Goal: Task Accomplishment & Management: Manage account settings

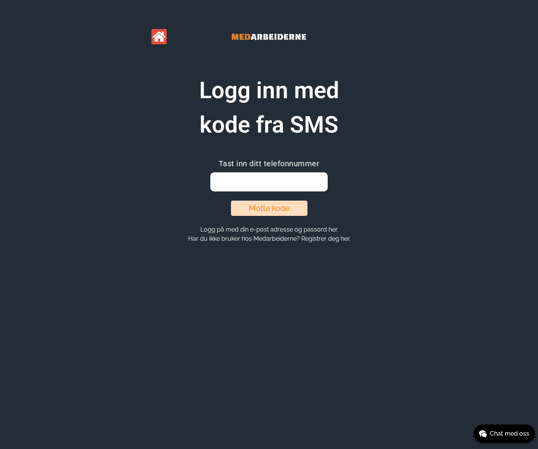
click at [238, 180] on input "email" at bounding box center [268, 181] width 117 height 19
type input "99643529"
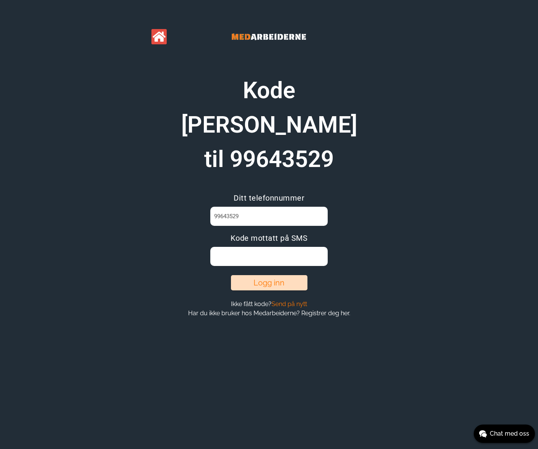
click at [275, 247] on input at bounding box center [268, 256] width 117 height 19
click at [272, 247] on input at bounding box center [268, 256] width 117 height 19
paste input "T5DO2TD9"
type input "T5DO2TD9"
click at [272, 275] on button "Logg inn" at bounding box center [269, 282] width 76 height 15
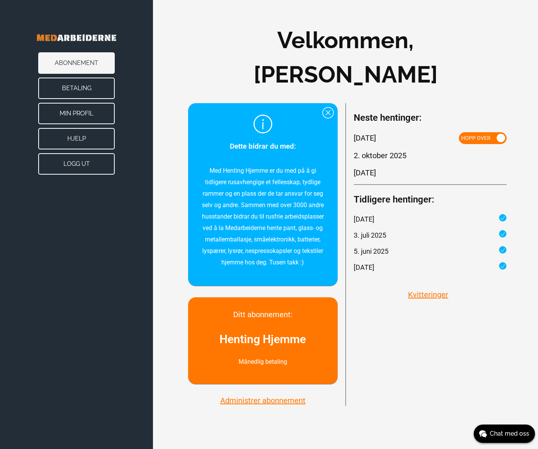
click at [500, 137] on span at bounding box center [500, 138] width 8 height 8
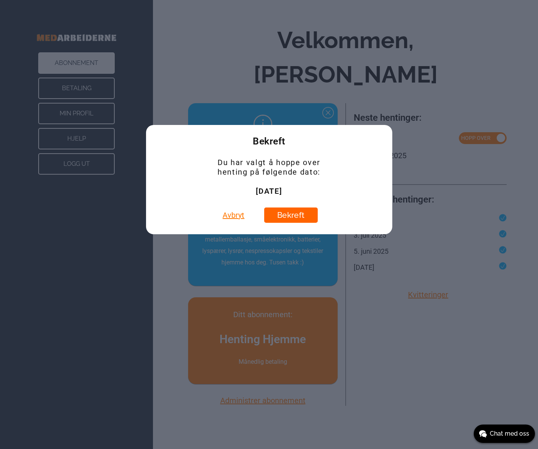
click at [293, 215] on button "Bekreft" at bounding box center [290, 214] width 53 height 15
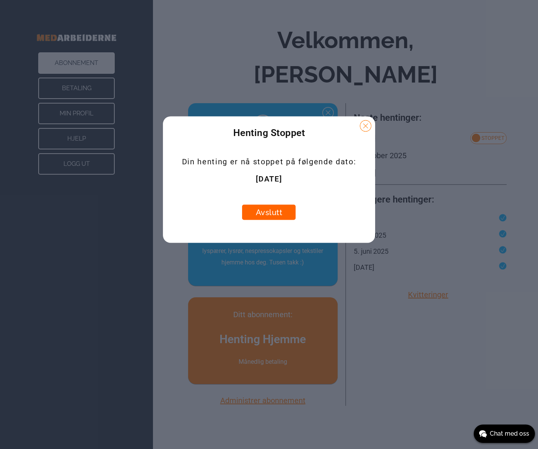
click at [269, 217] on button "Avslutt" at bounding box center [268, 212] width 53 height 15
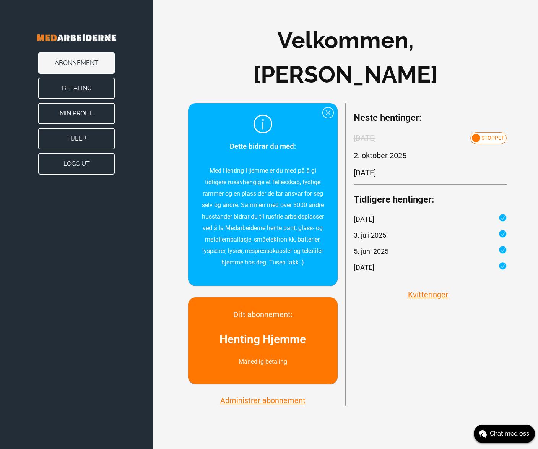
click at [274, 402] on button "Administrer abonnement" at bounding box center [263, 400] width 90 height 10
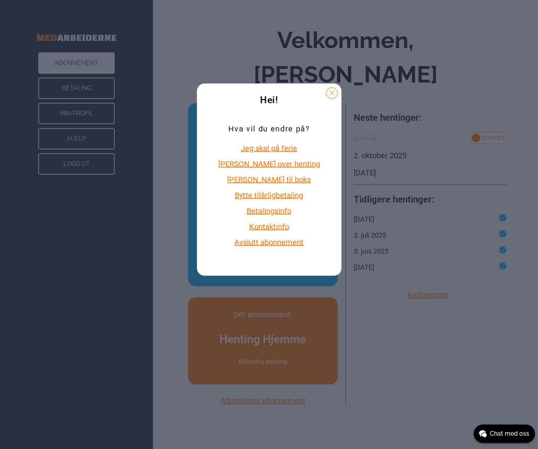
click at [282, 244] on button "Avslutt abonnement" at bounding box center [269, 242] width 106 height 10
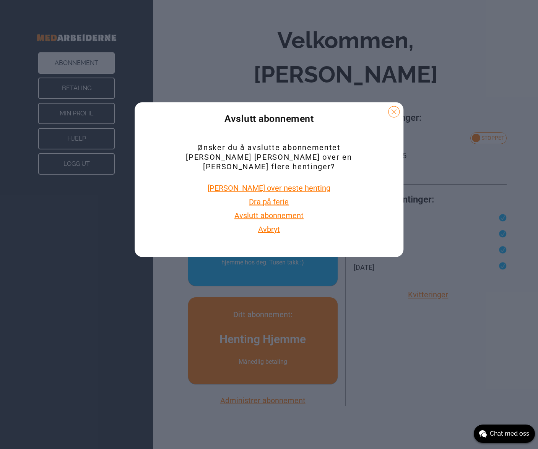
click at [281, 211] on button "Avslutt abonnement" at bounding box center [269, 216] width 74 height 10
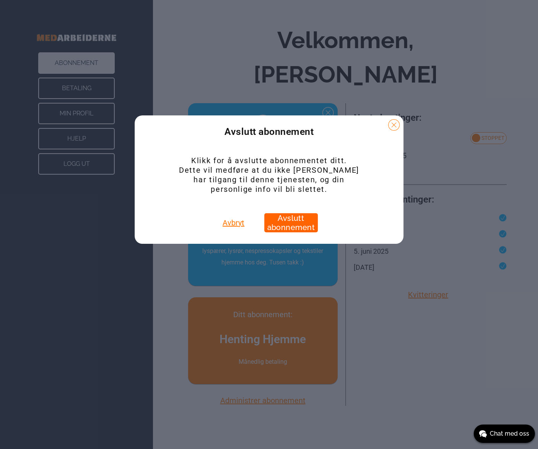
click at [315, 221] on button "Avslutt abonnement" at bounding box center [290, 222] width 53 height 19
